Goal: Information Seeking & Learning: Understand process/instructions

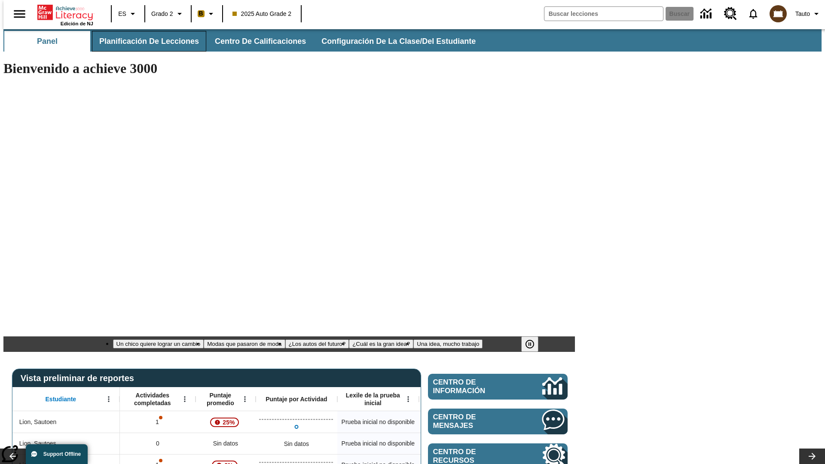
click at [144, 41] on span "Planificación de lecciones" at bounding box center [149, 42] width 100 height 10
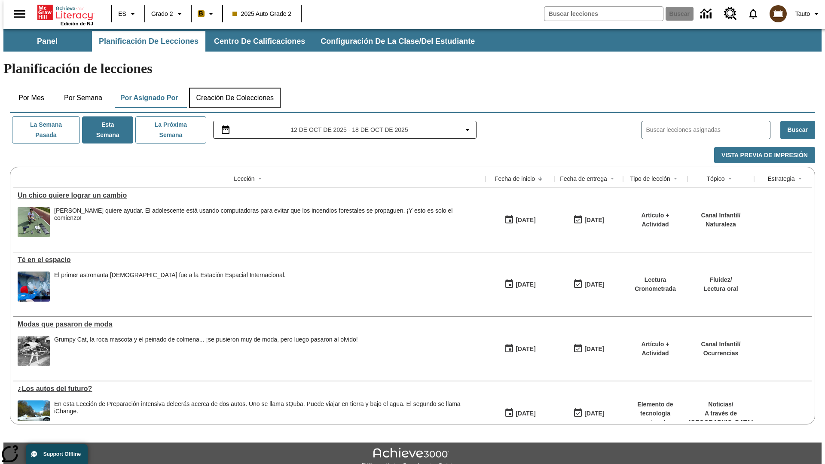
click at [235, 88] on button "Creación de colecciones" at bounding box center [234, 98] width 91 height 21
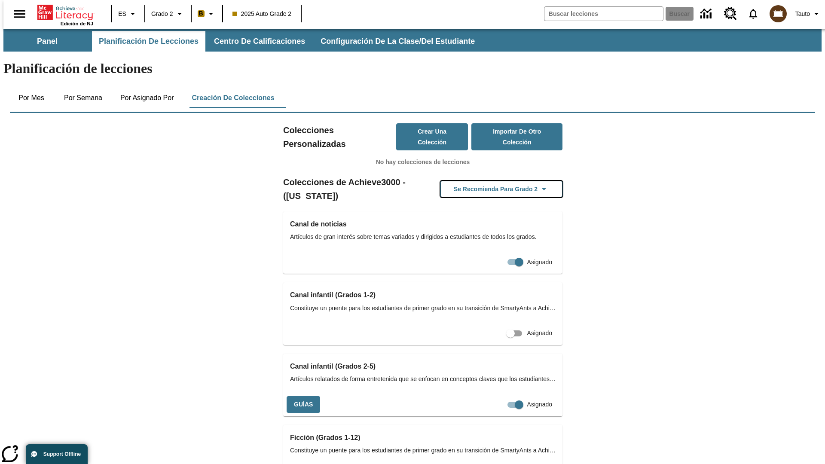
click at [488, 181] on button "Se recomienda para Grado 2" at bounding box center [501, 189] width 122 height 17
click at [499, 396] on input "Asignado" at bounding box center [502, 404] width 49 height 16
checkbox input "false"
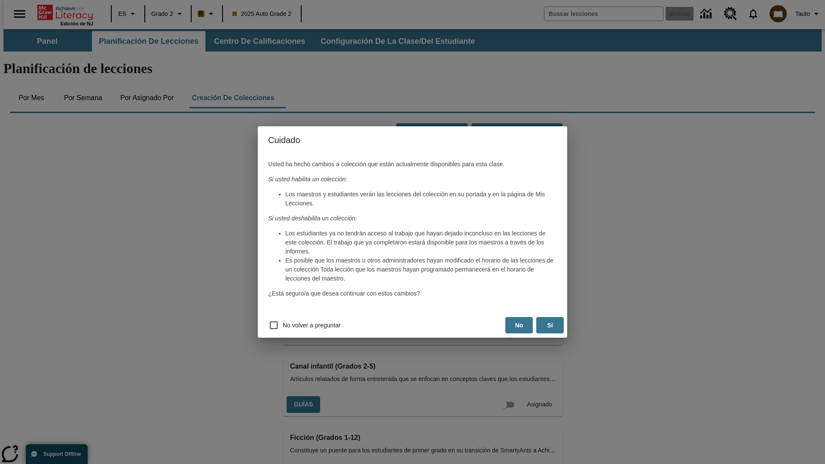
scroll to position [0, 4]
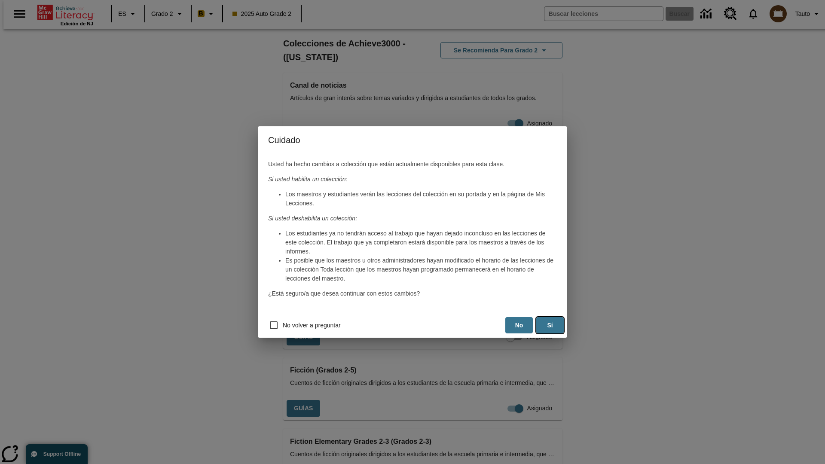
click at [550, 325] on button "Sí" at bounding box center [549, 325] width 27 height 17
